Goal: Information Seeking & Learning: Learn about a topic

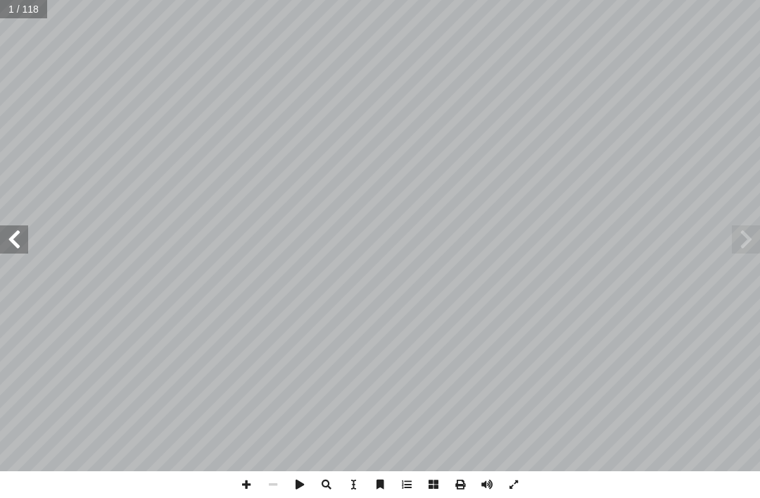
click at [751, 232] on span at bounding box center [746, 239] width 28 height 28
click at [750, 238] on span at bounding box center [746, 239] width 28 height 28
click at [20, 233] on span at bounding box center [14, 239] width 28 height 28
click at [4, 246] on span at bounding box center [14, 239] width 28 height 28
click at [18, 239] on span at bounding box center [14, 239] width 28 height 28
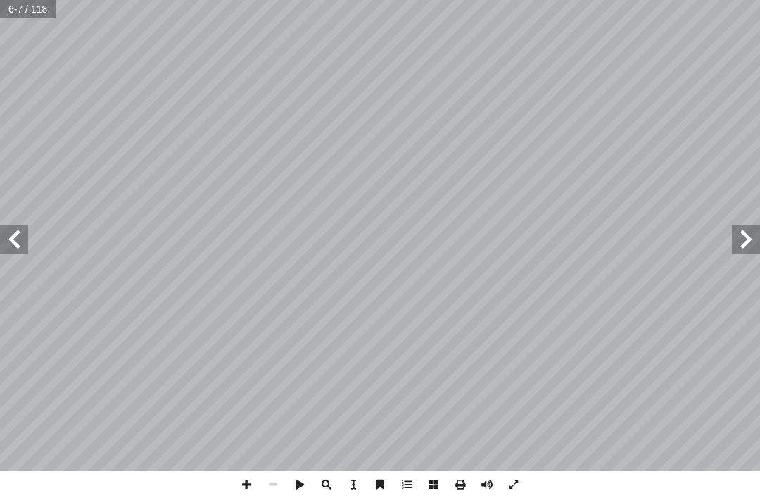
click at [5, 228] on span at bounding box center [14, 239] width 28 height 28
click at [3, 226] on span at bounding box center [14, 239] width 28 height 28
click at [8, 236] on span at bounding box center [14, 239] width 28 height 28
click at [740, 237] on span at bounding box center [746, 239] width 28 height 28
click at [734, 232] on span at bounding box center [746, 239] width 28 height 28
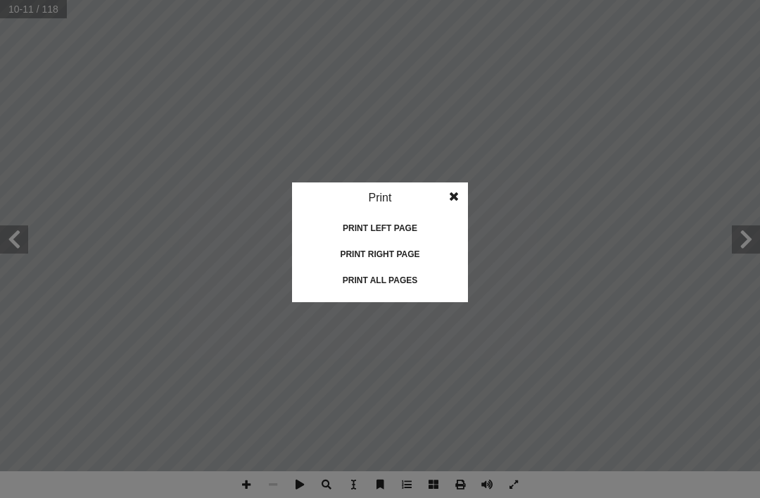
click at [431, 286] on div "Print all pages" at bounding box center [380, 280] width 141 height 23
